Goal: Task Accomplishment & Management: Manage account settings

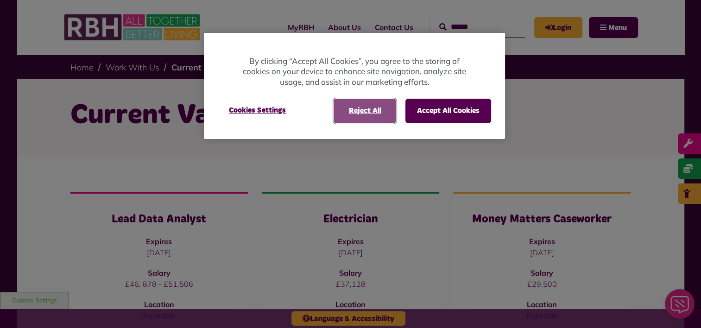
click at [373, 108] on button "Reject All" at bounding box center [365, 111] width 63 height 24
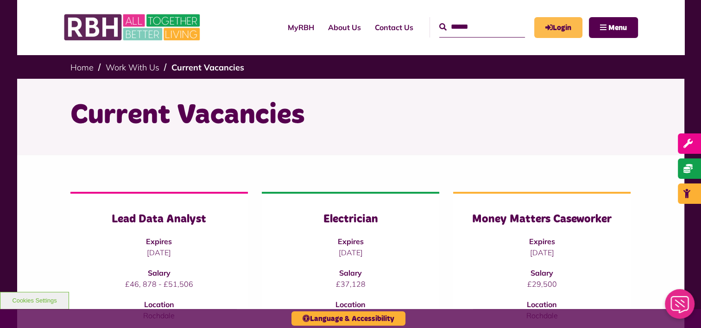
click at [560, 19] on link "Login" at bounding box center [559, 27] width 48 height 21
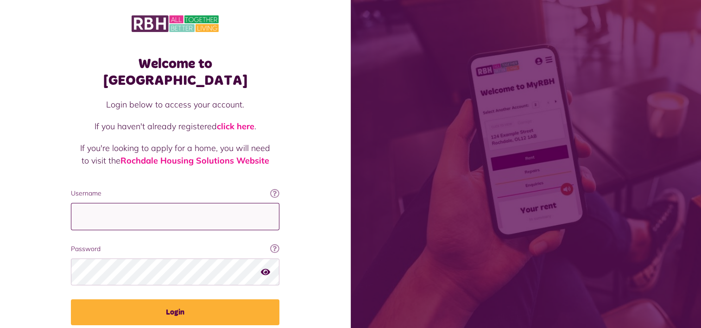
click at [177, 204] on input "Username" at bounding box center [175, 216] width 209 height 27
type input "**********"
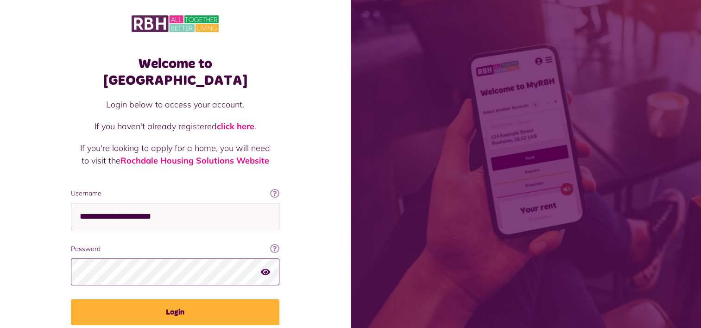
click at [71, 300] on button "Login" at bounding box center [175, 313] width 209 height 26
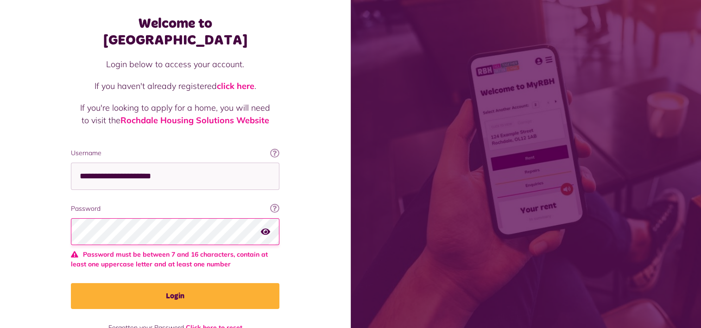
scroll to position [52, 0]
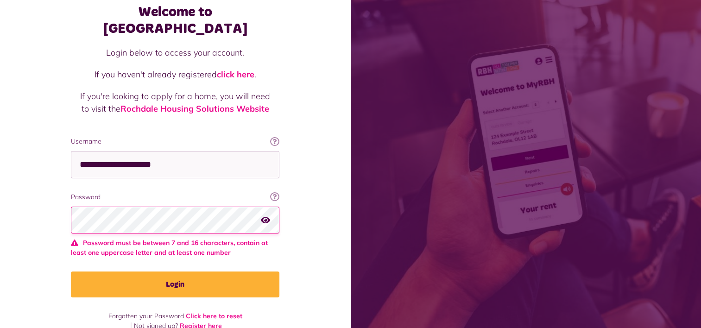
click at [267, 214] on button "button" at bounding box center [265, 220] width 9 height 13
click at [220, 312] on link "Click here to reset" at bounding box center [214, 316] width 57 height 8
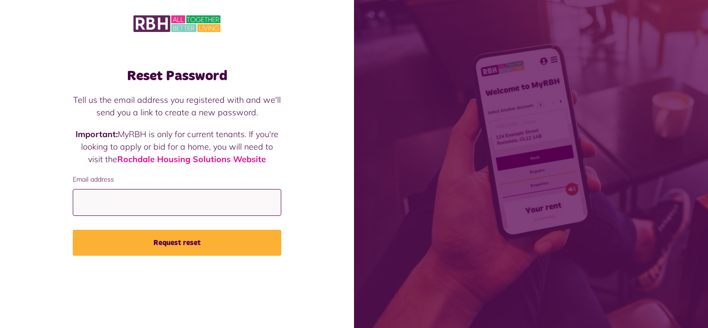
click at [198, 213] on input "Email address" at bounding box center [177, 202] width 209 height 27
type input "**********"
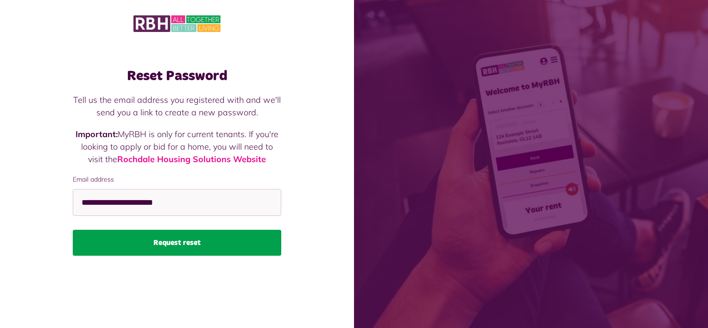
click at [179, 241] on button "Request reset" at bounding box center [177, 243] width 209 height 26
